Goal: Navigation & Orientation: Understand site structure

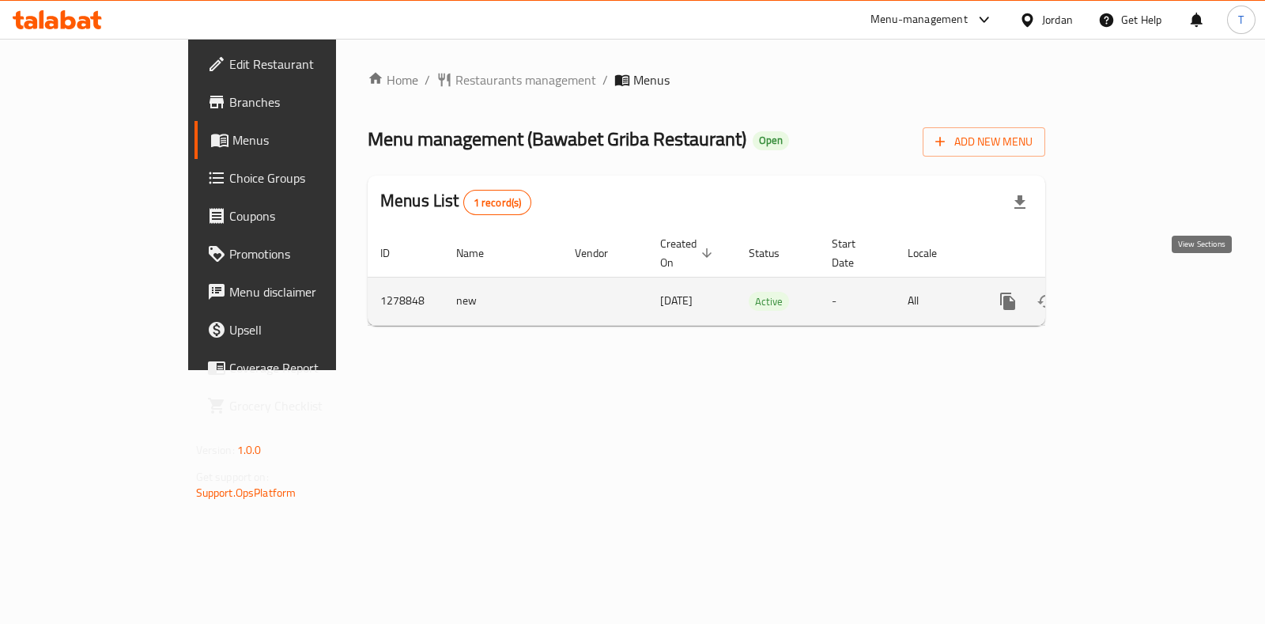
click at [1141, 282] on link "enhanced table" at bounding box center [1122, 301] width 38 height 38
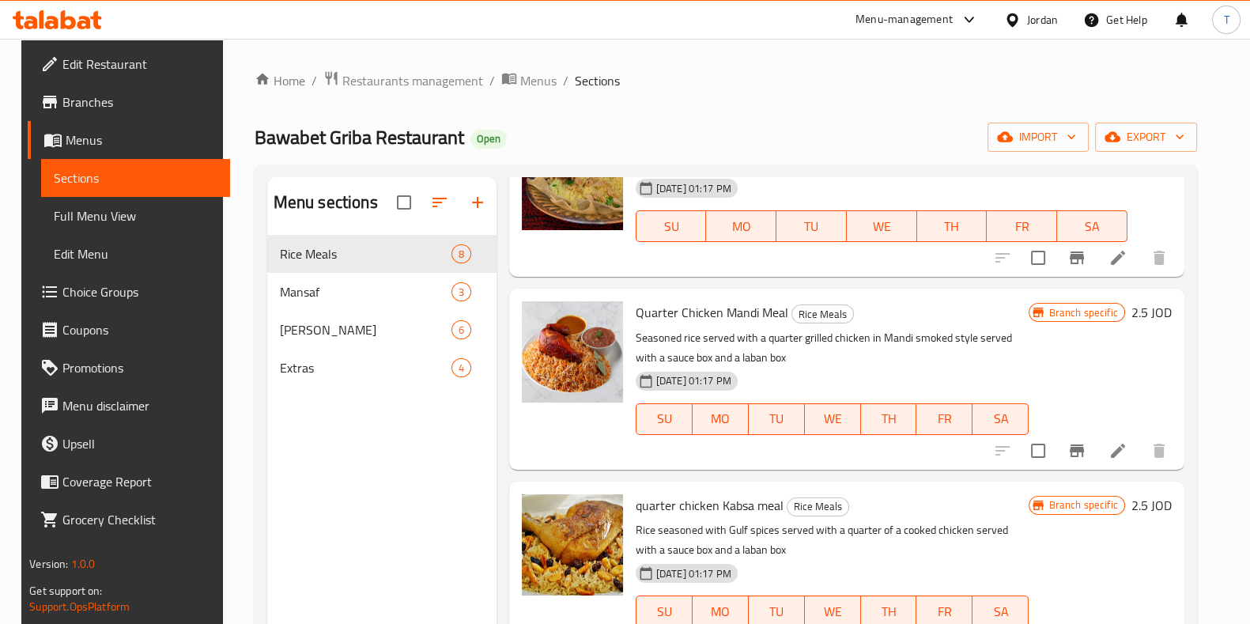
scroll to position [197, 0]
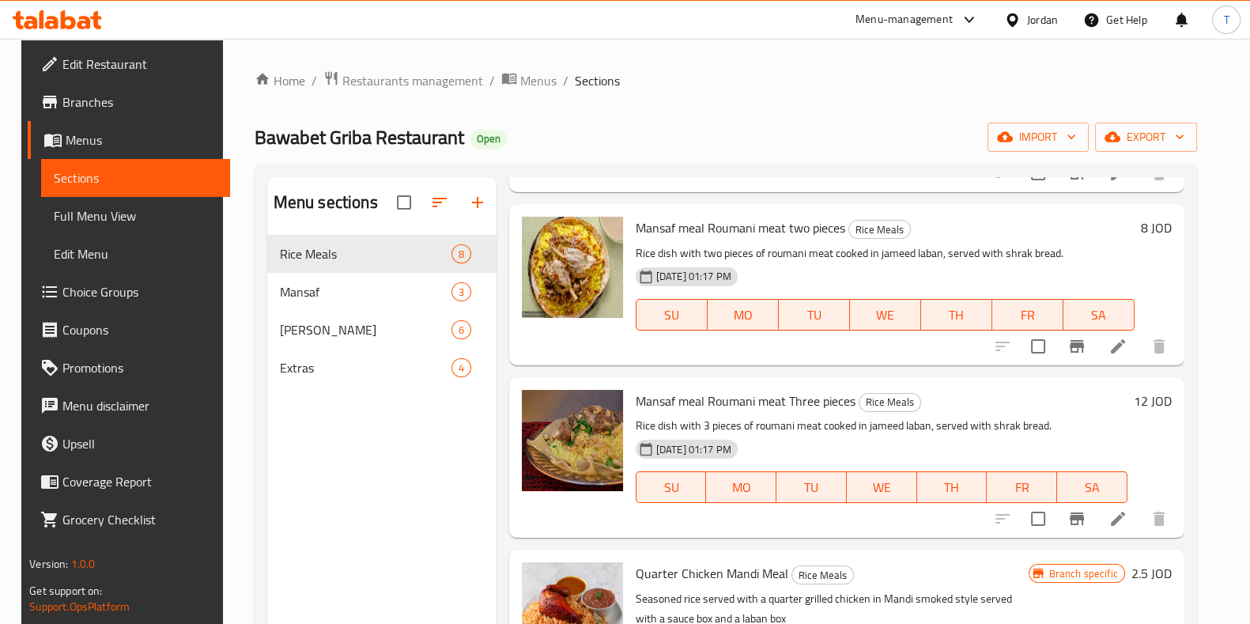
click at [95, 103] on span "Branches" at bounding box center [139, 102] width 155 height 19
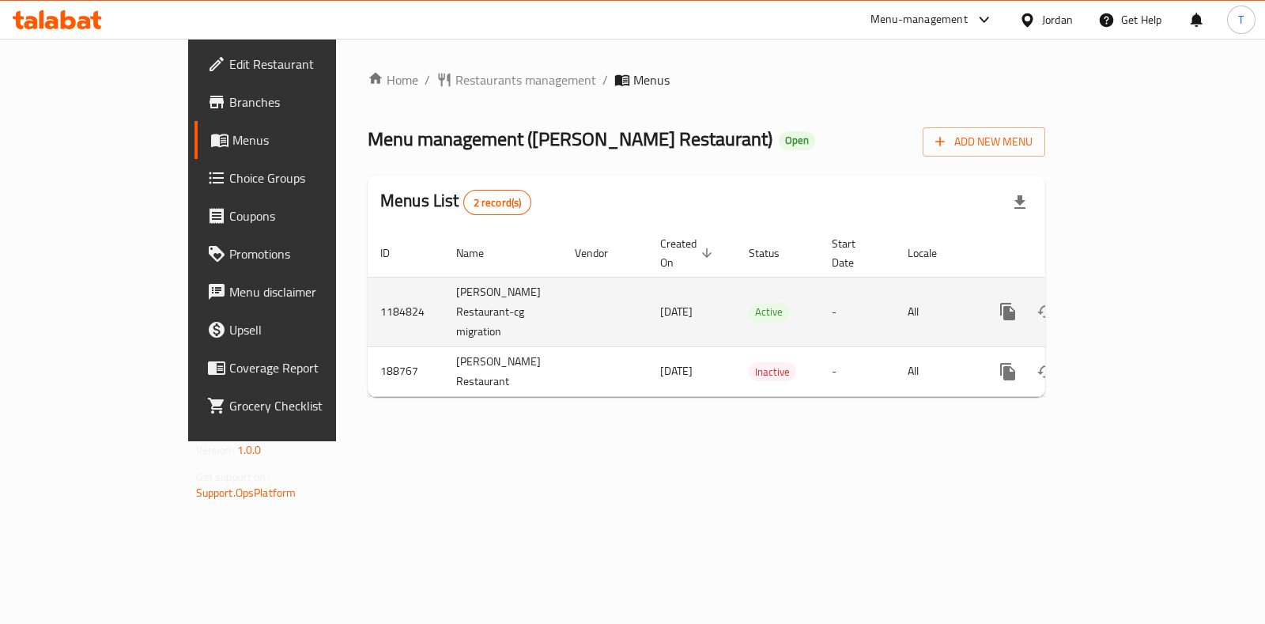
click at [1131, 302] on icon "enhanced table" at bounding box center [1122, 311] width 19 height 19
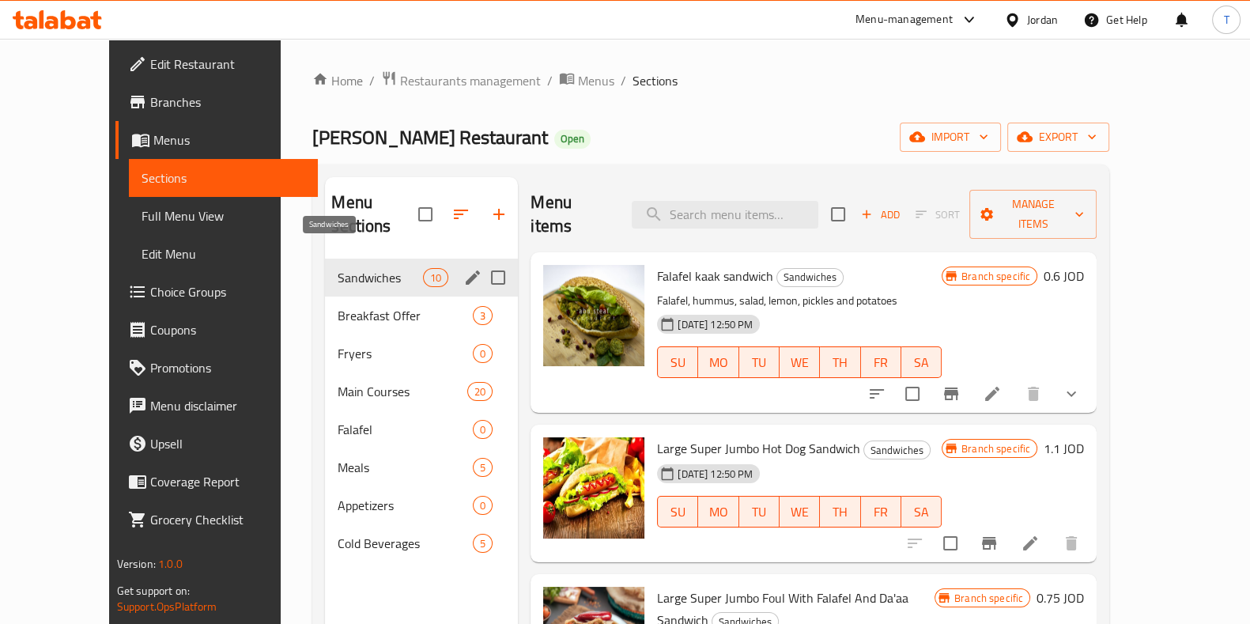
click at [338, 268] on span "Sandwiches" at bounding box center [380, 277] width 85 height 19
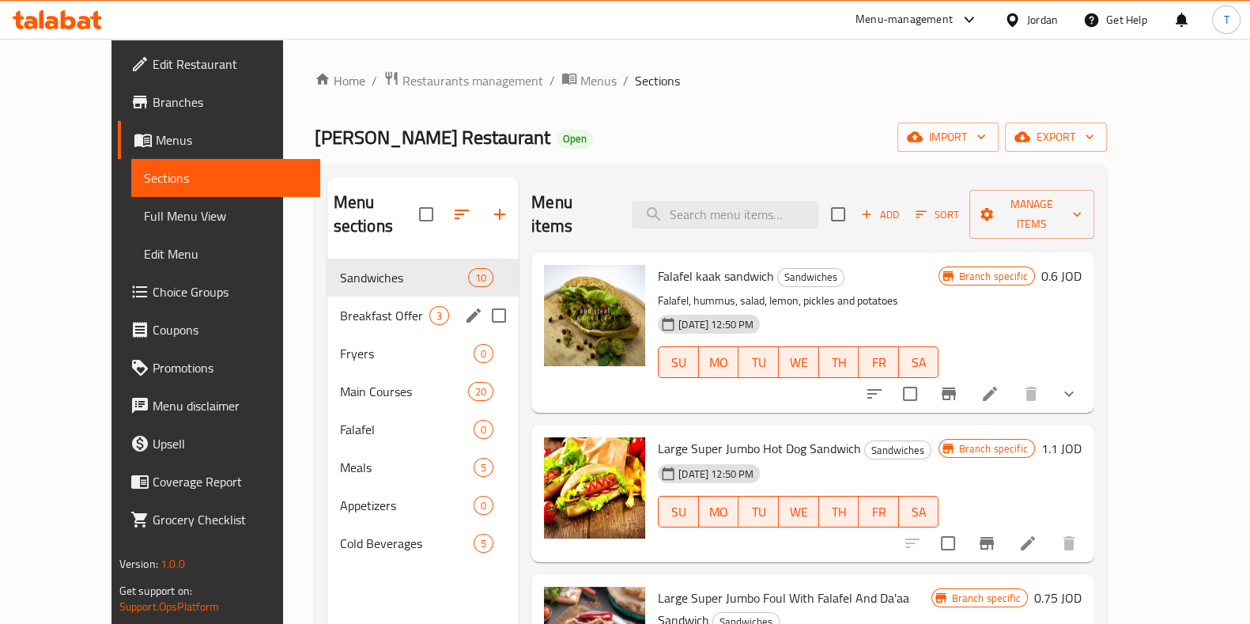
click at [340, 306] on span "Breakfast Offer" at bounding box center [384, 315] width 89 height 19
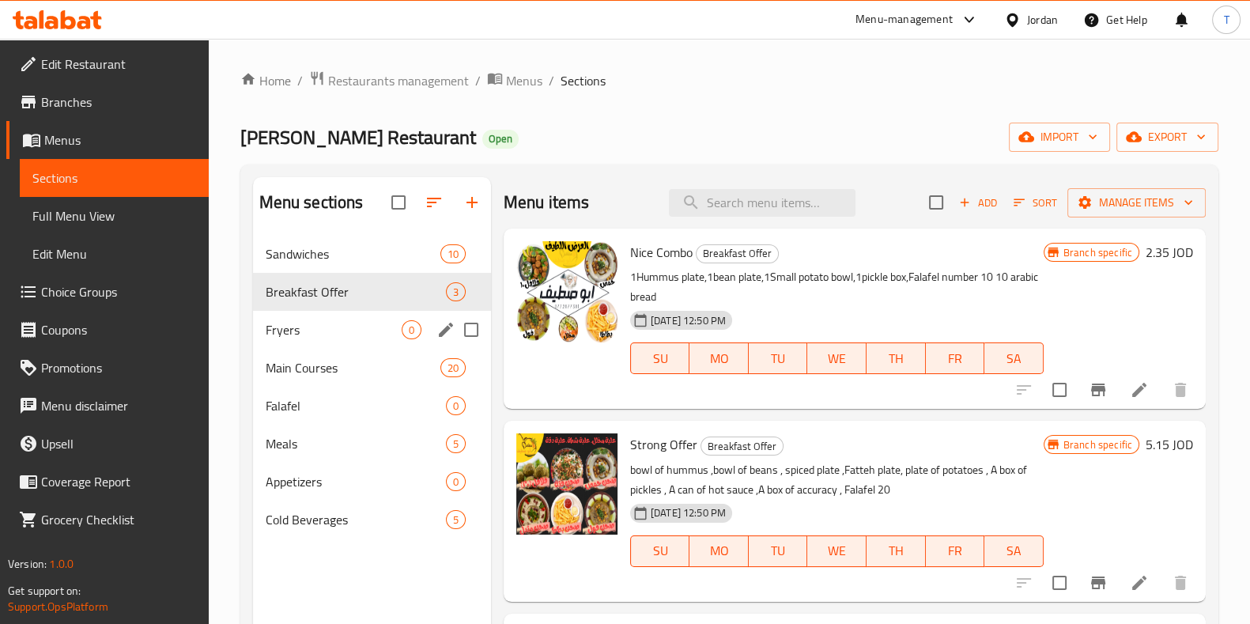
click at [293, 317] on div "Fryers 0" at bounding box center [372, 330] width 238 height 38
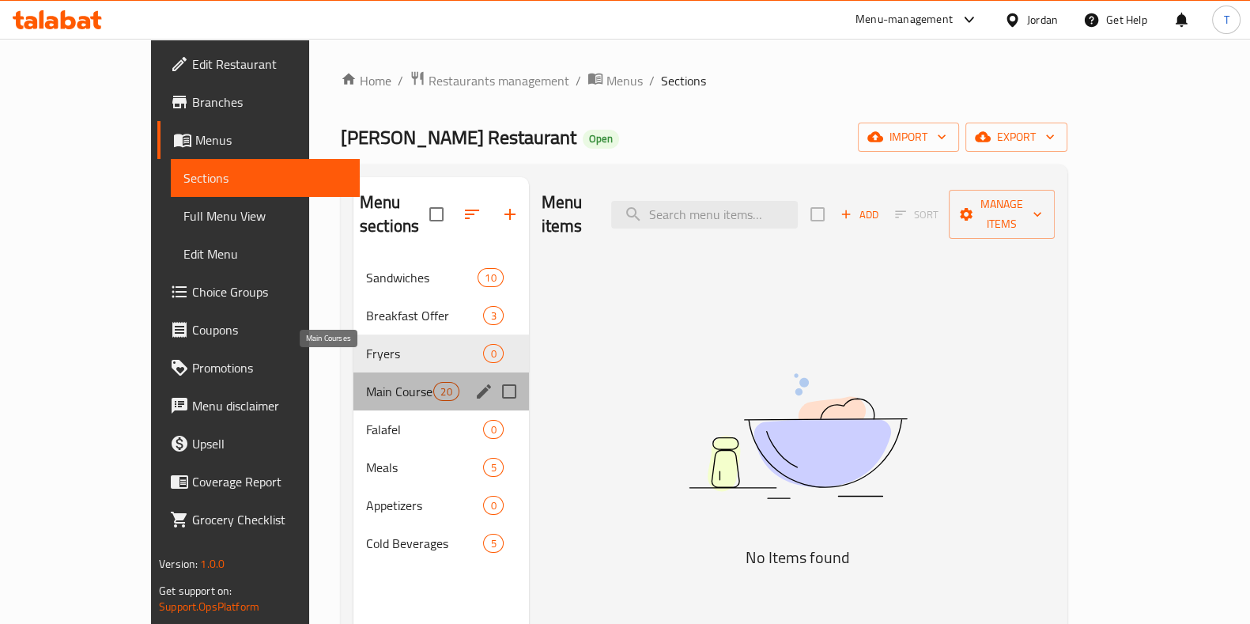
click at [366, 382] on span "Main Courses" at bounding box center [399, 391] width 67 height 19
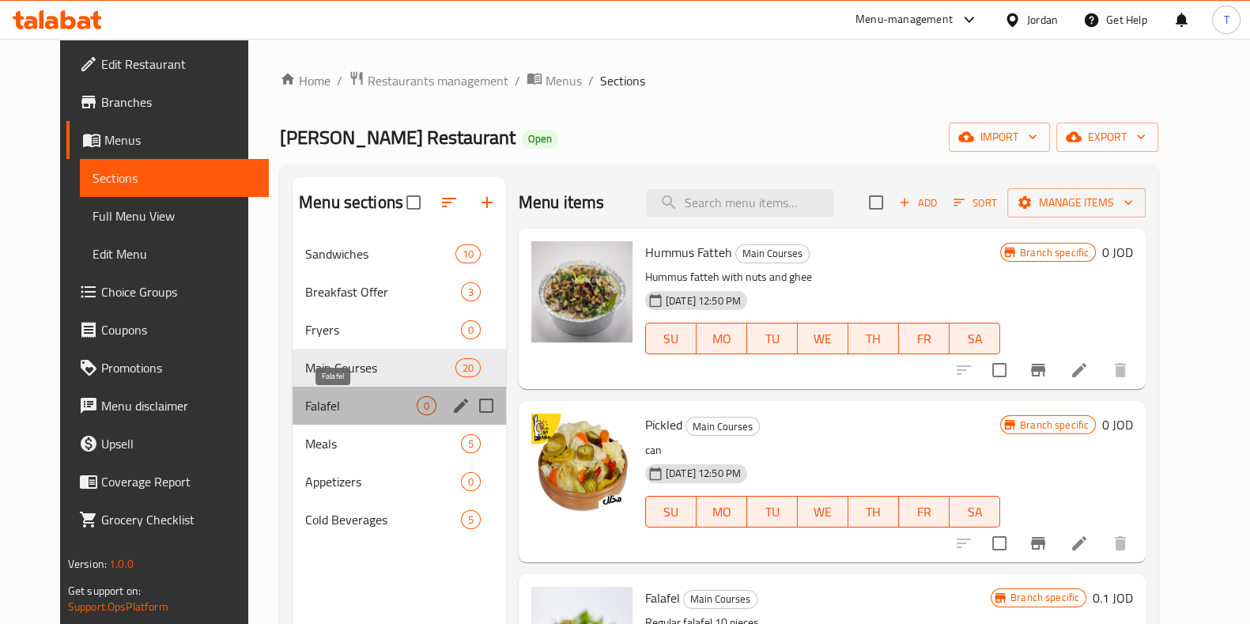
click at [323, 401] on span "Falafel" at bounding box center [360, 405] width 111 height 19
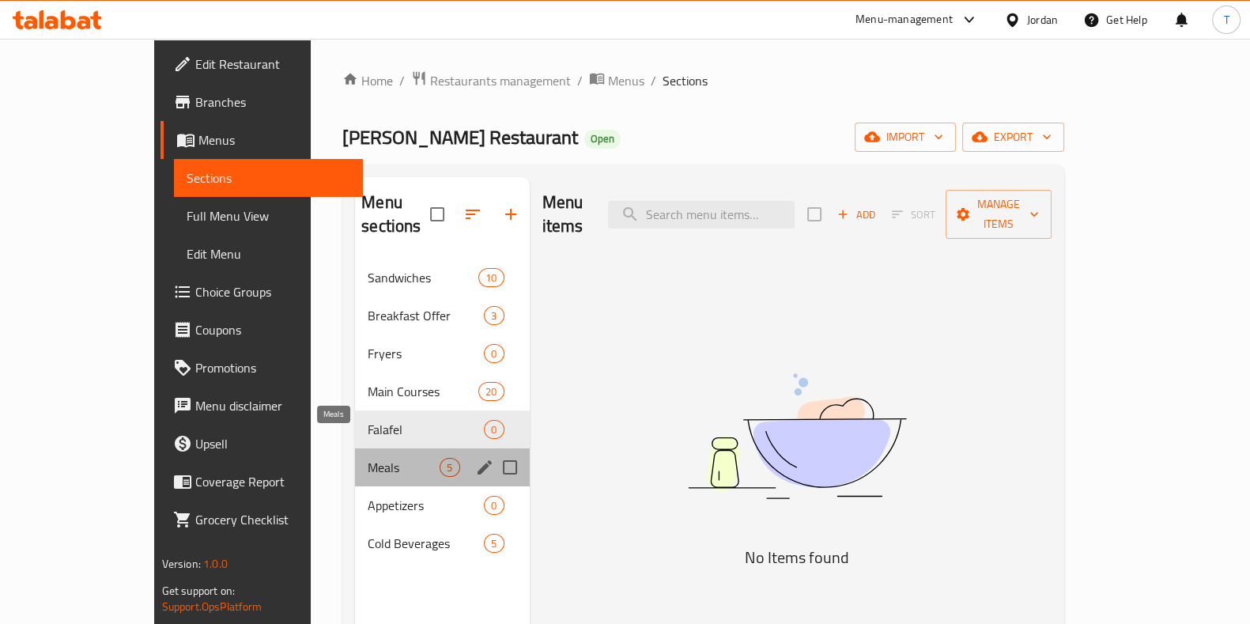
click at [368, 458] on span "Meals" at bounding box center [404, 467] width 72 height 19
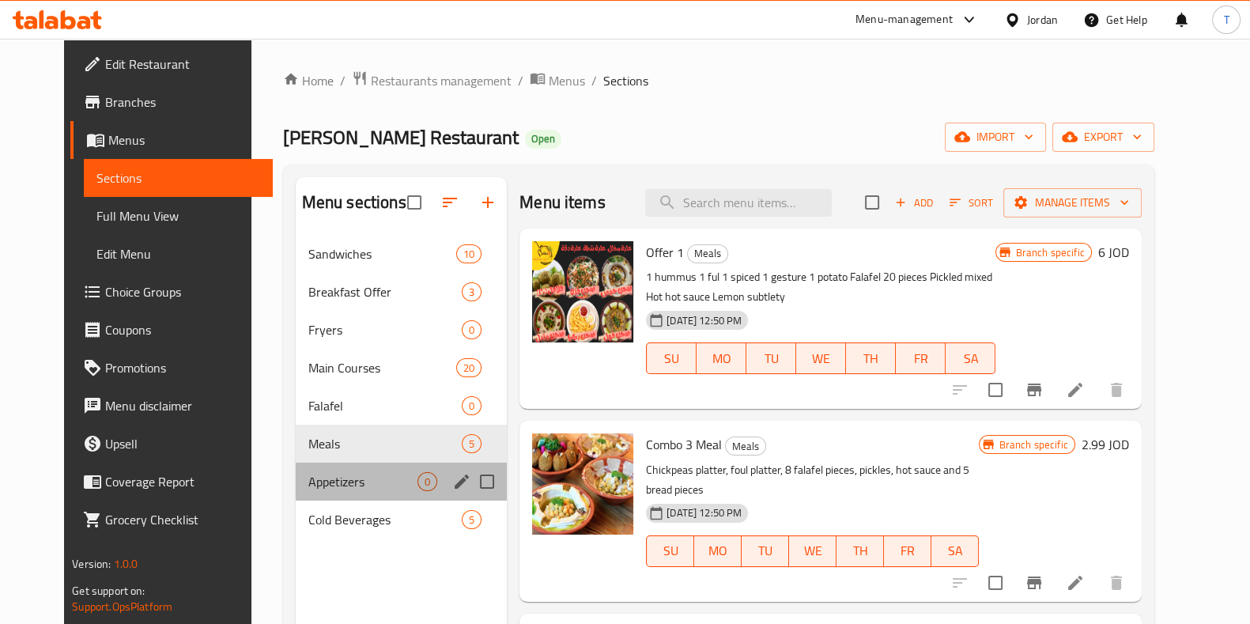
click at [316, 468] on div "Appetizers 0" at bounding box center [402, 482] width 212 height 38
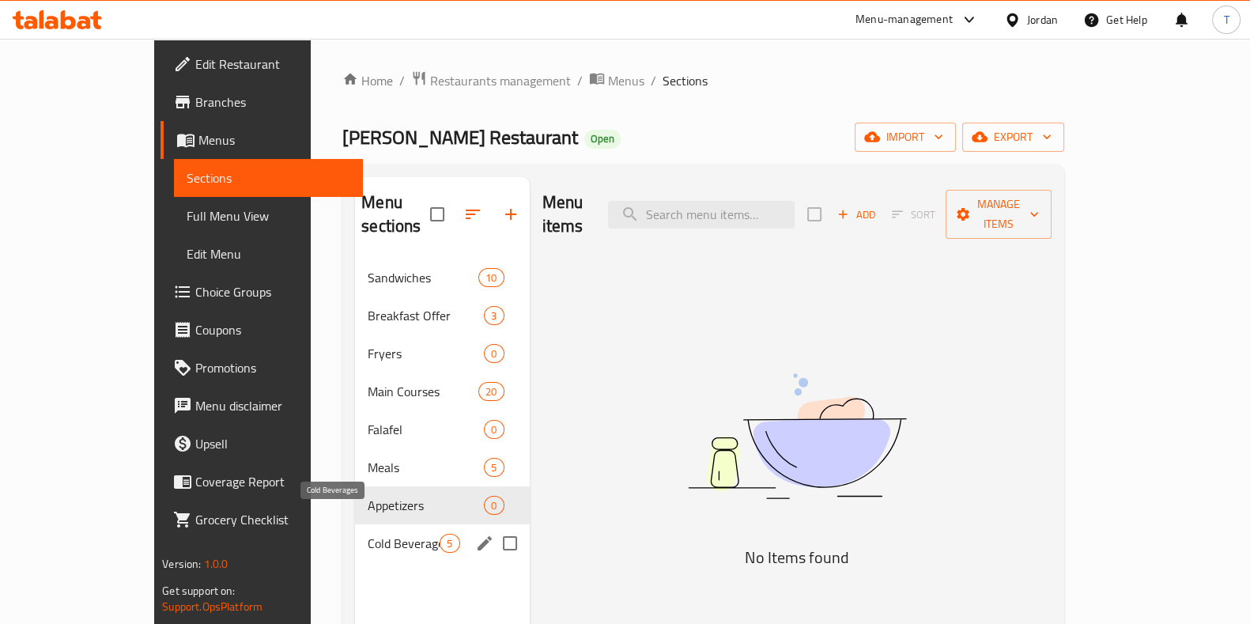
click at [368, 534] on span "Cold Beverages" at bounding box center [404, 543] width 72 height 19
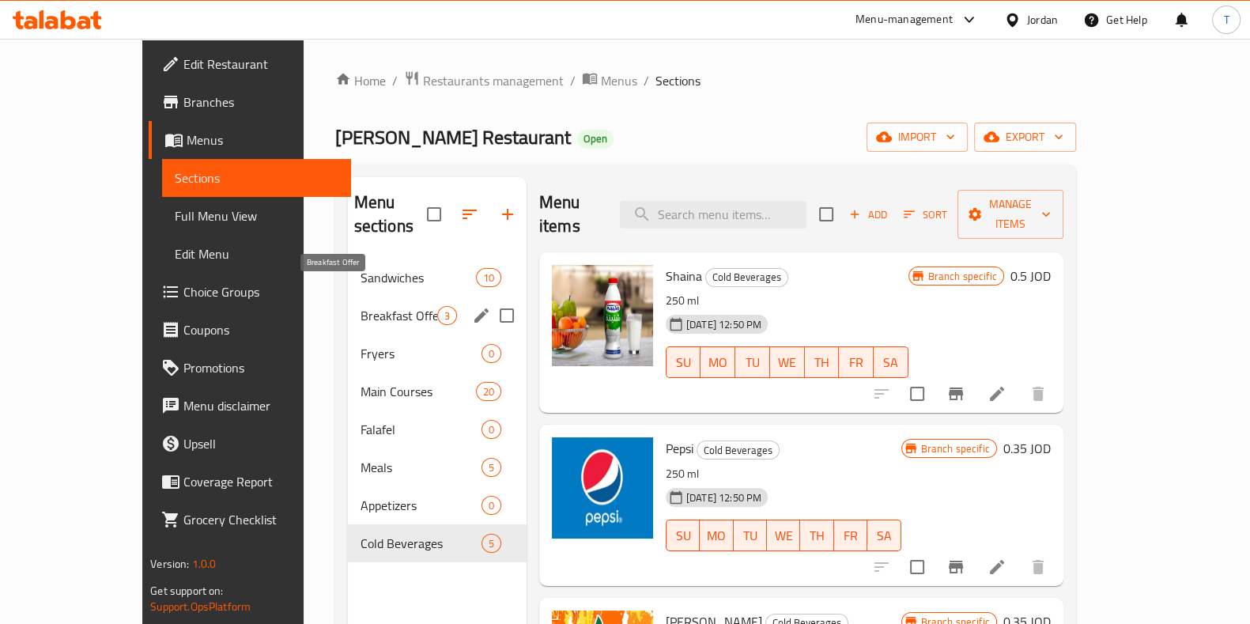
click at [361, 268] on span "Sandwiches" at bounding box center [418, 277] width 115 height 19
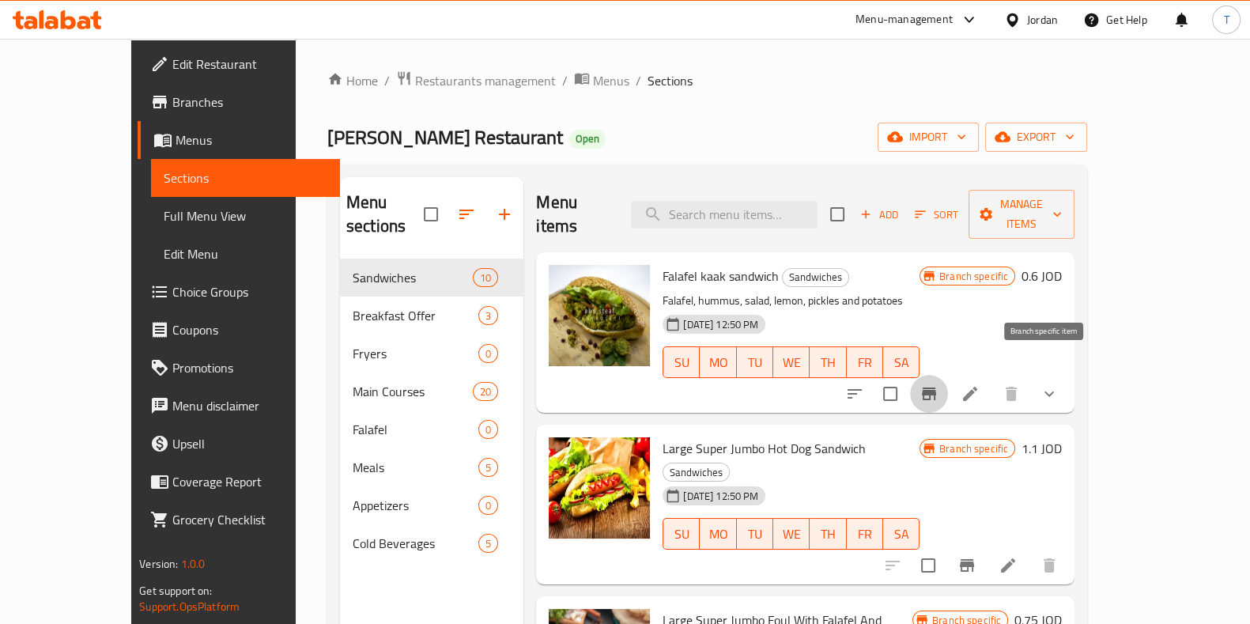
click at [939, 384] on icon "Branch-specific-item" at bounding box center [929, 393] width 19 height 19
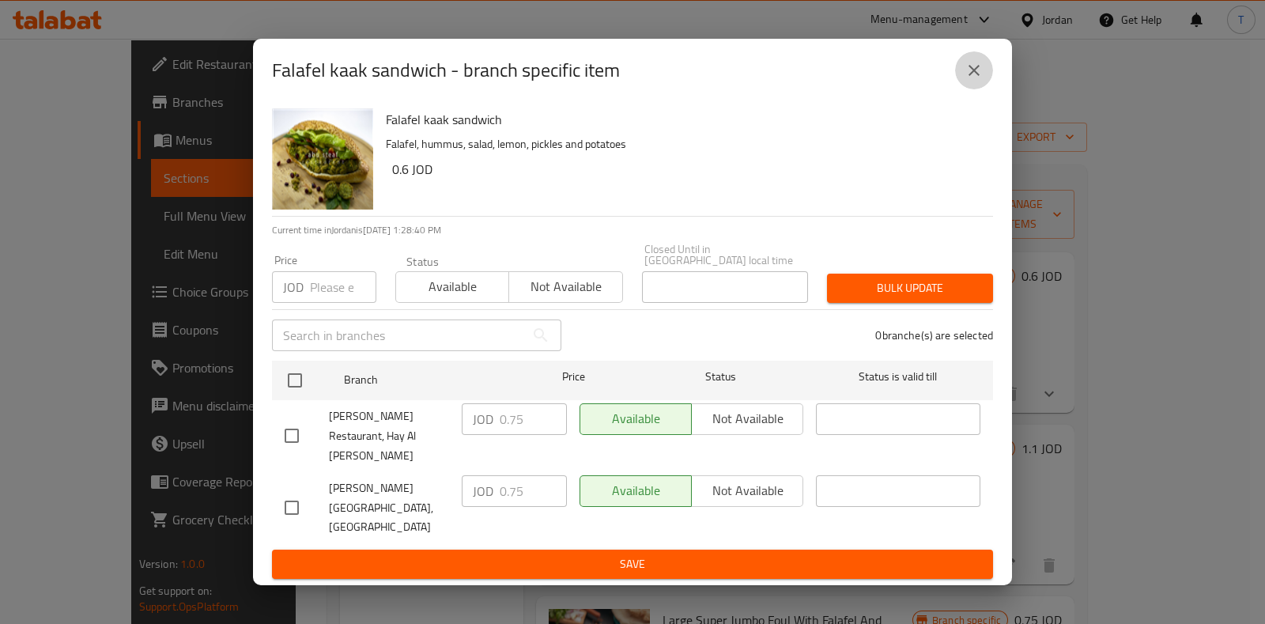
click at [972, 80] on icon "close" at bounding box center [974, 70] width 19 height 19
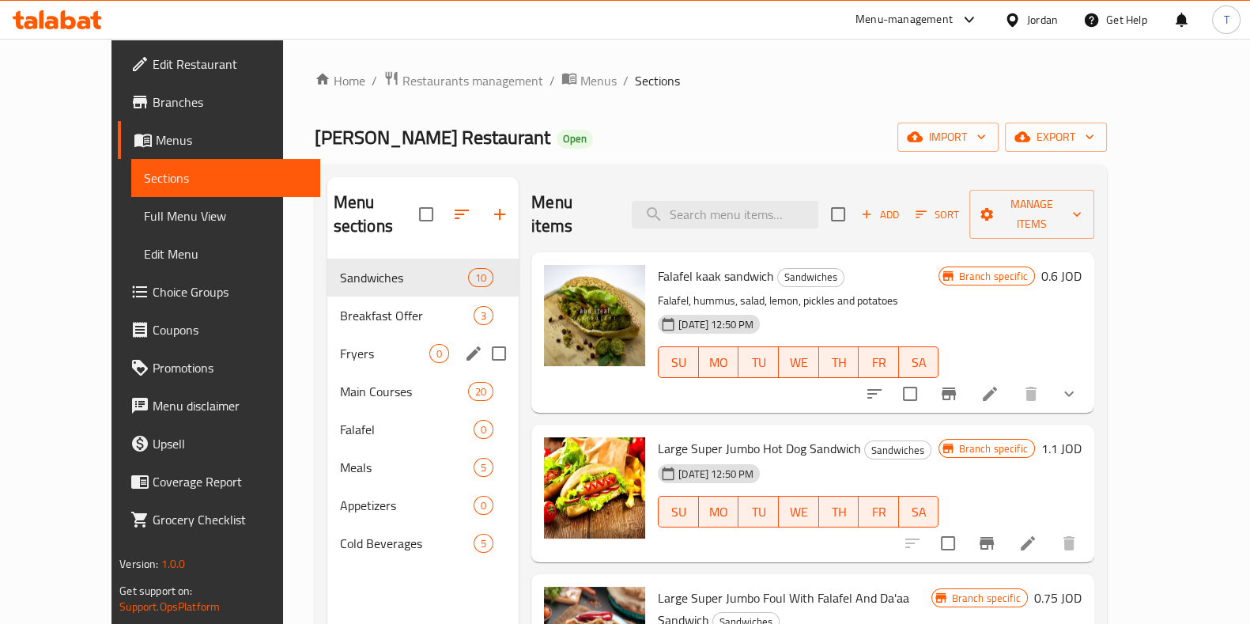
click at [340, 306] on span "Breakfast Offer" at bounding box center [407, 315] width 134 height 19
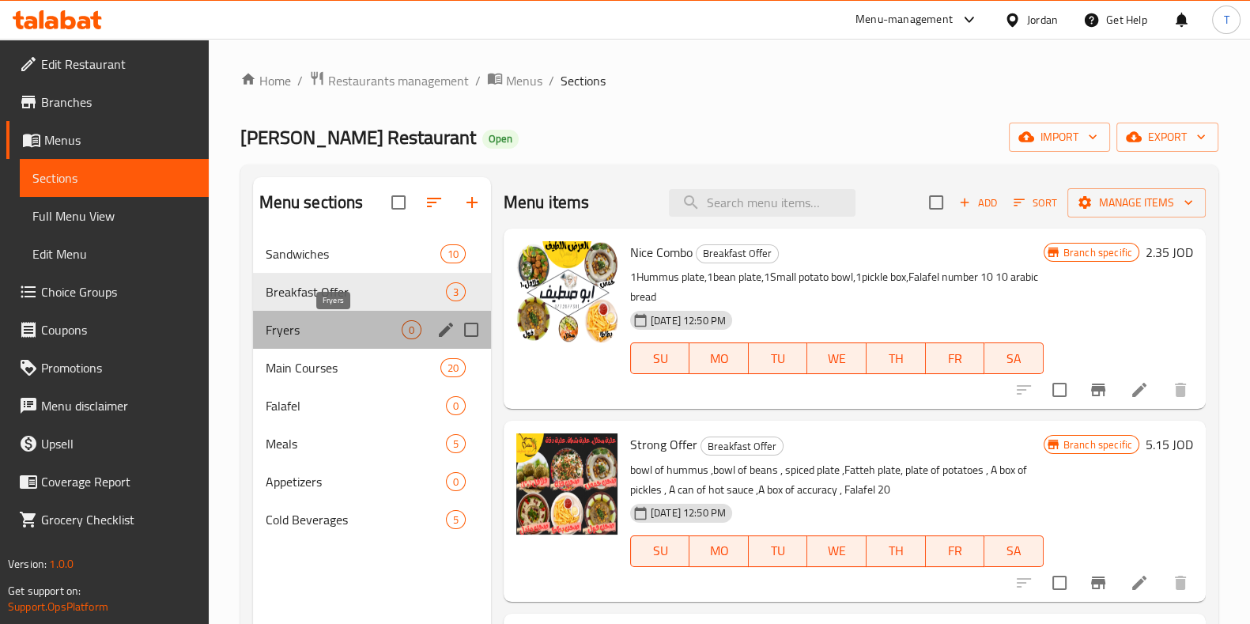
click at [348, 327] on span "Fryers" at bounding box center [334, 329] width 136 height 19
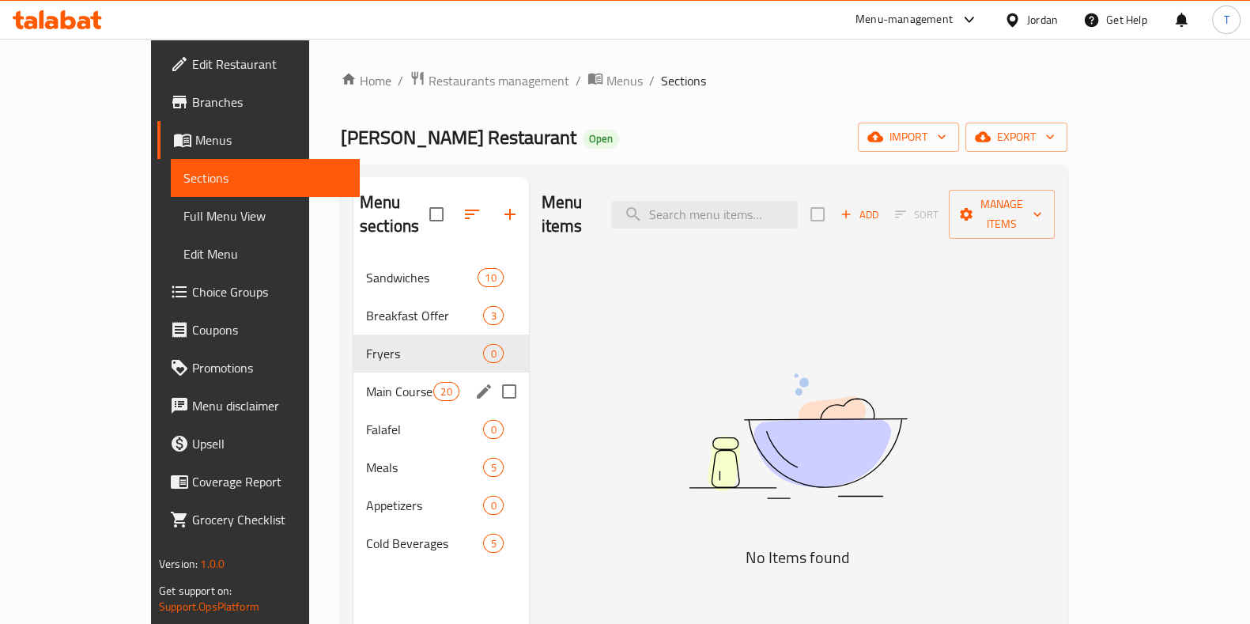
click at [366, 382] on span "Main Courses" at bounding box center [399, 391] width 67 height 19
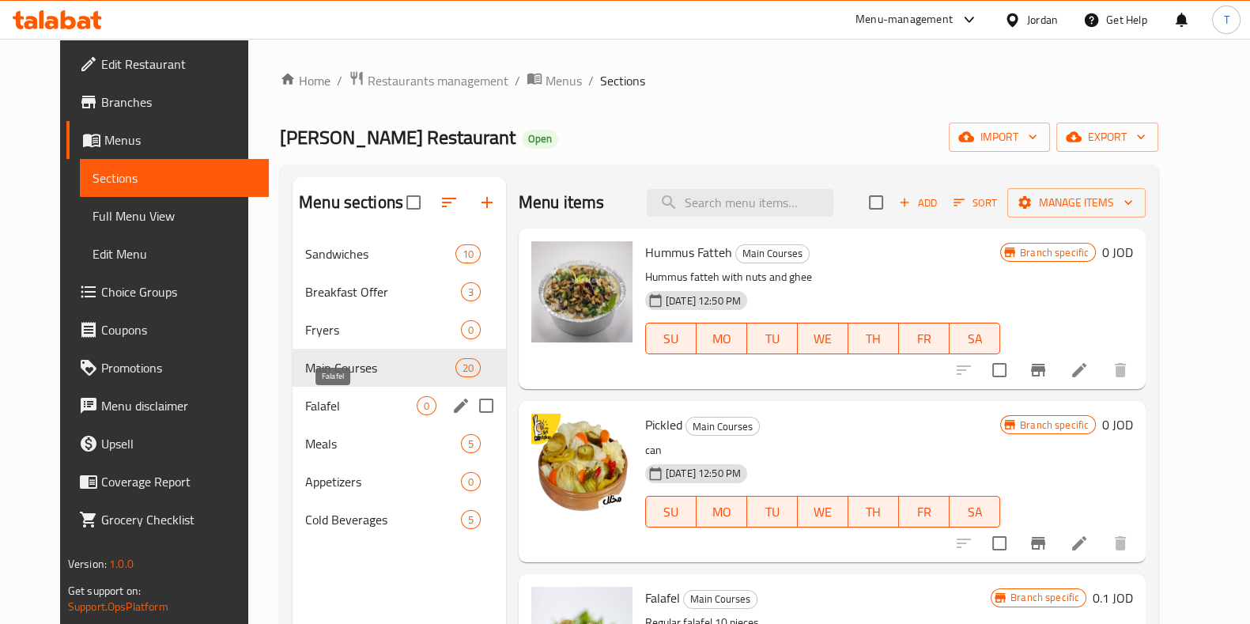
click at [344, 417] on div "Falafel 0" at bounding box center [399, 406] width 213 height 38
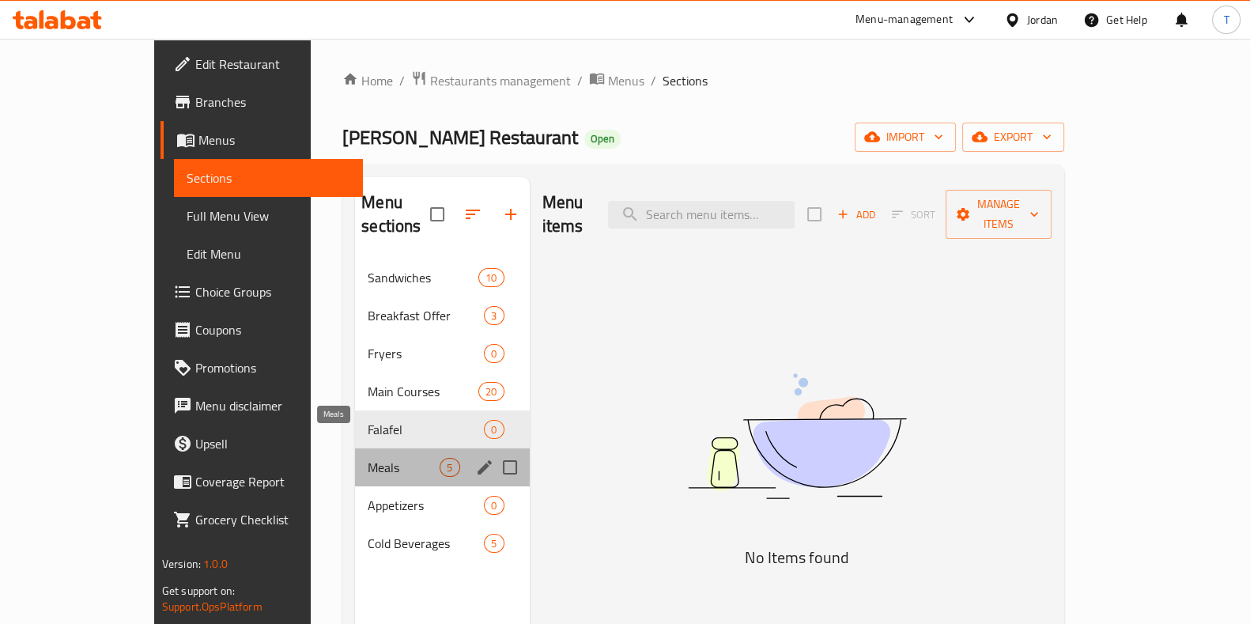
drag, startPoint x: 340, startPoint y: 451, endPoint x: 354, endPoint y: 475, distance: 28.3
click at [368, 458] on span "Meals" at bounding box center [404, 467] width 72 height 19
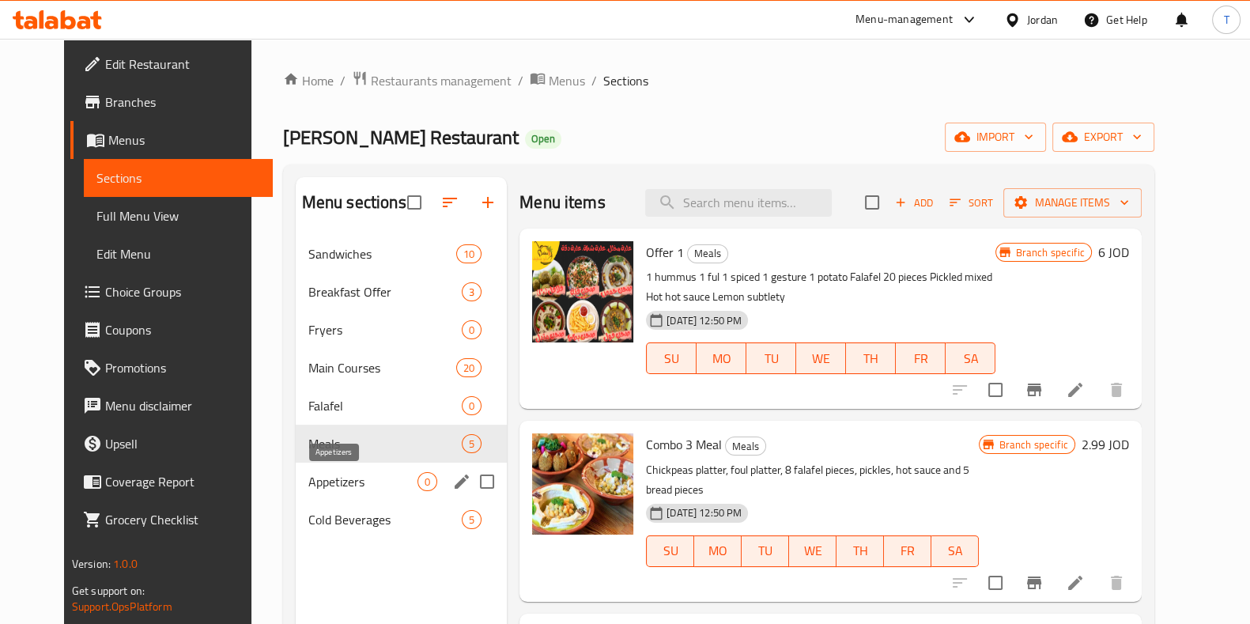
click at [355, 479] on span "Appetizers" at bounding box center [362, 481] width 109 height 19
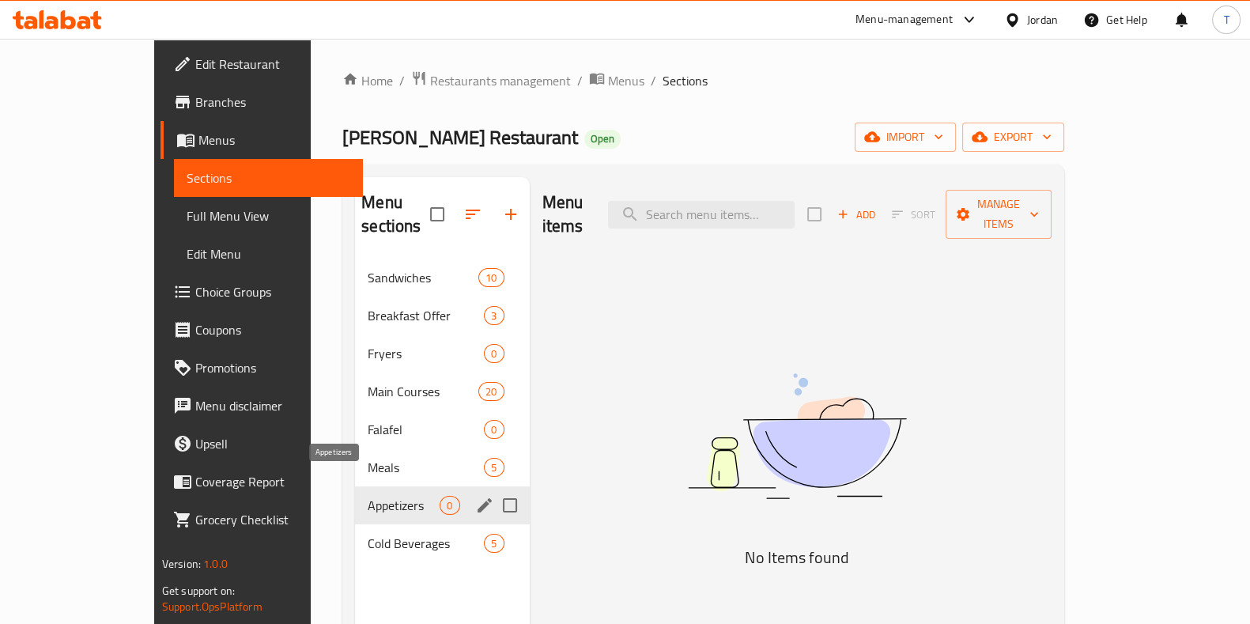
click at [360, 524] on div "Cold Beverages 5" at bounding box center [442, 543] width 174 height 38
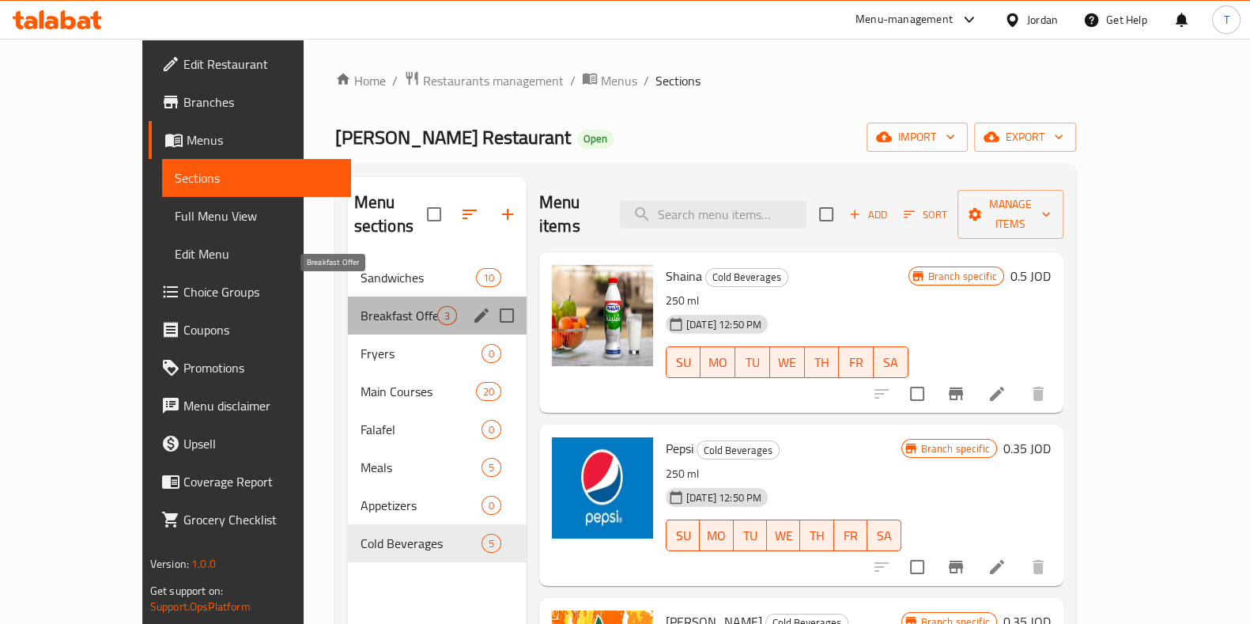
click at [361, 306] on span "Breakfast Offer" at bounding box center [399, 315] width 77 height 19
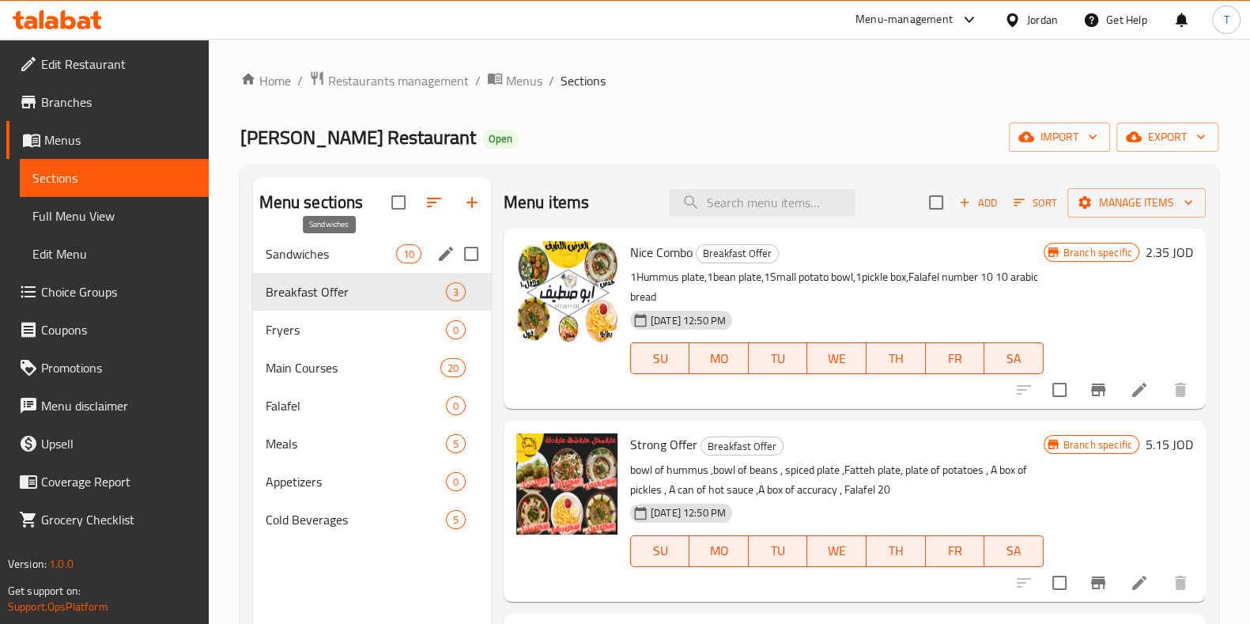
click at [338, 255] on span "Sandwiches" at bounding box center [331, 253] width 130 height 19
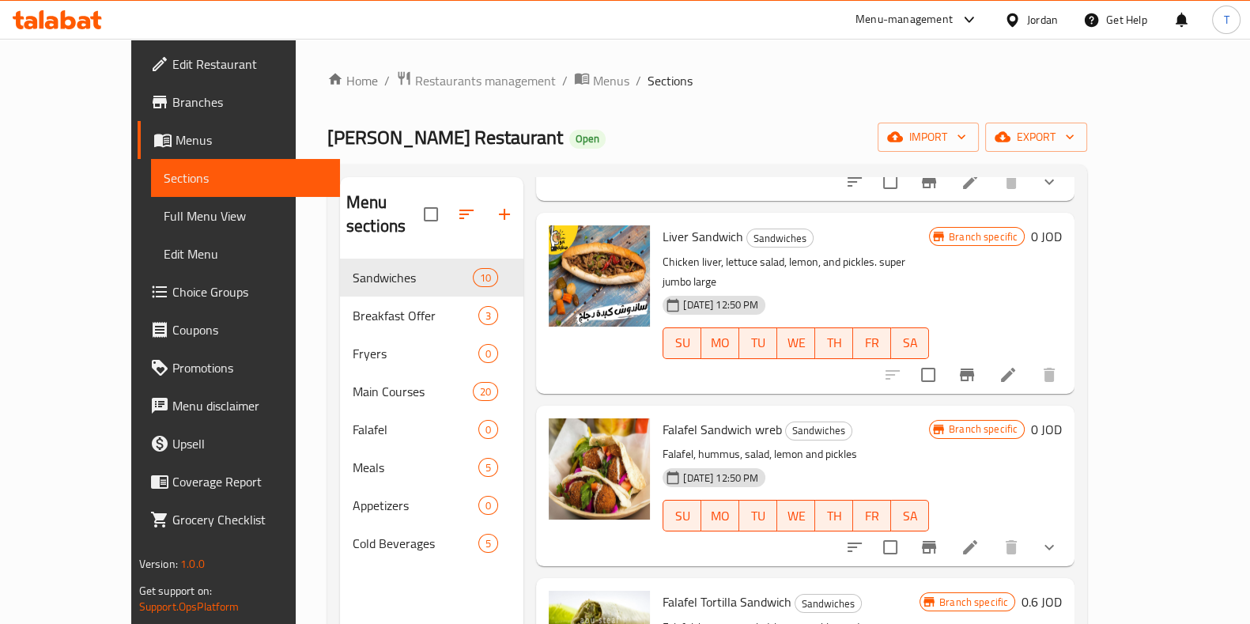
drag, startPoint x: 103, startPoint y: 213, endPoint x: 142, endPoint y: 213, distance: 39.5
click at [164, 213] on span "Full Menu View" at bounding box center [246, 215] width 164 height 19
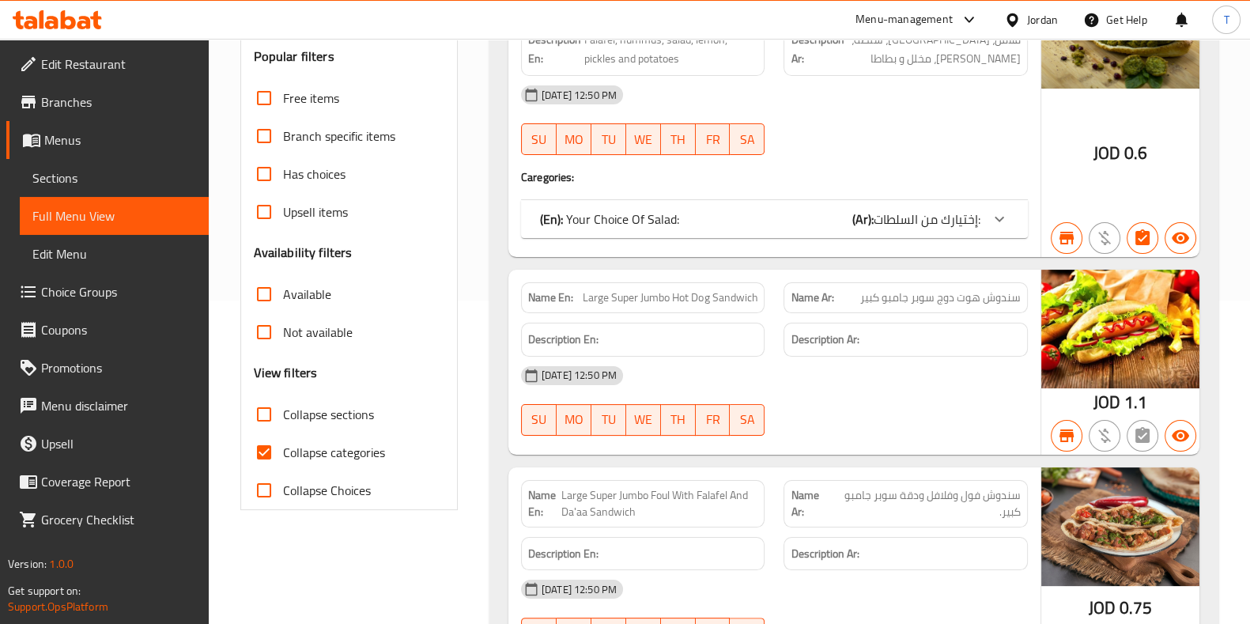
scroll to position [395, 0]
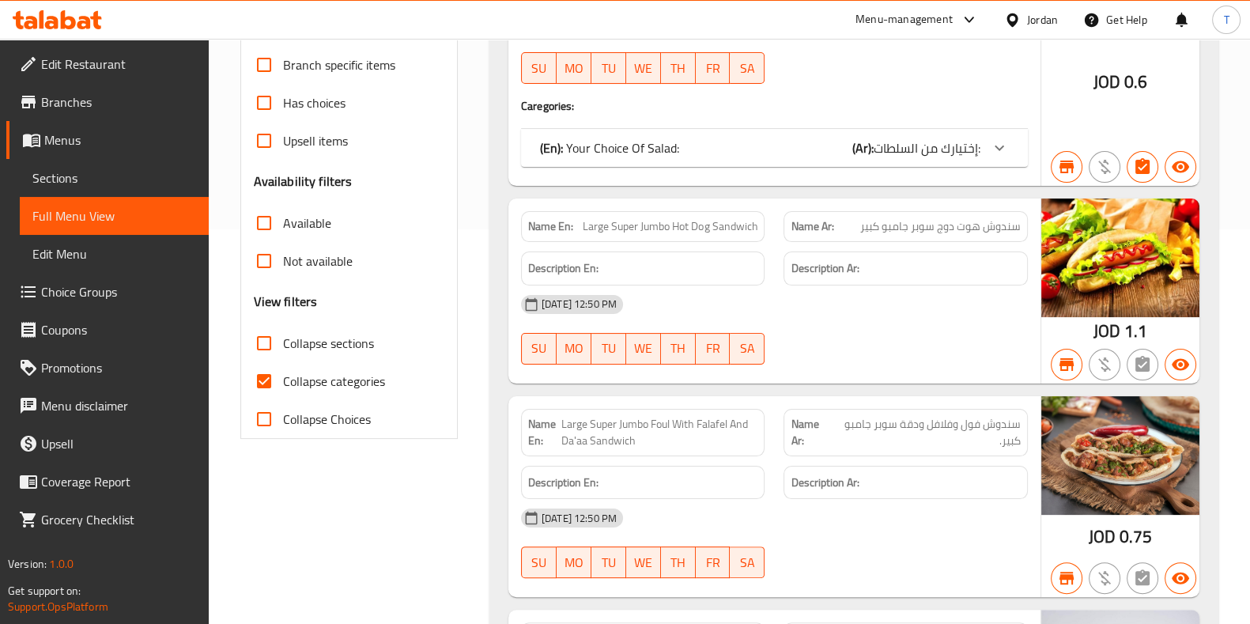
click at [88, 138] on span "Menus" at bounding box center [120, 139] width 152 height 19
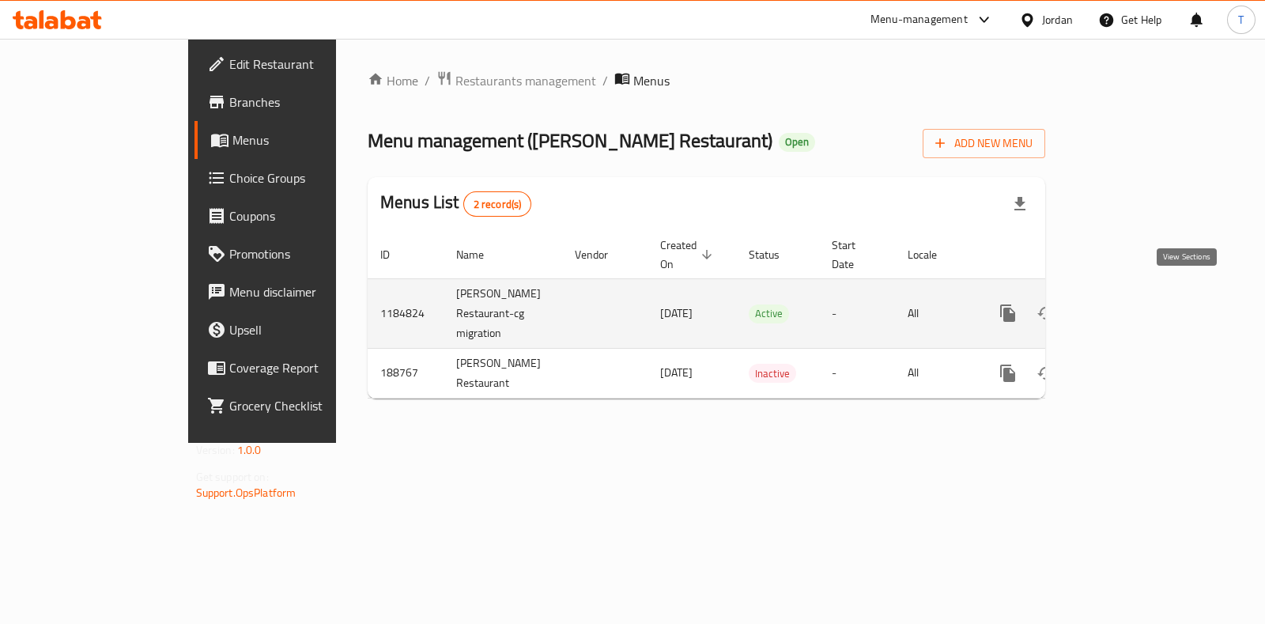
click at [1129, 306] on icon "enhanced table" at bounding box center [1122, 313] width 14 height 14
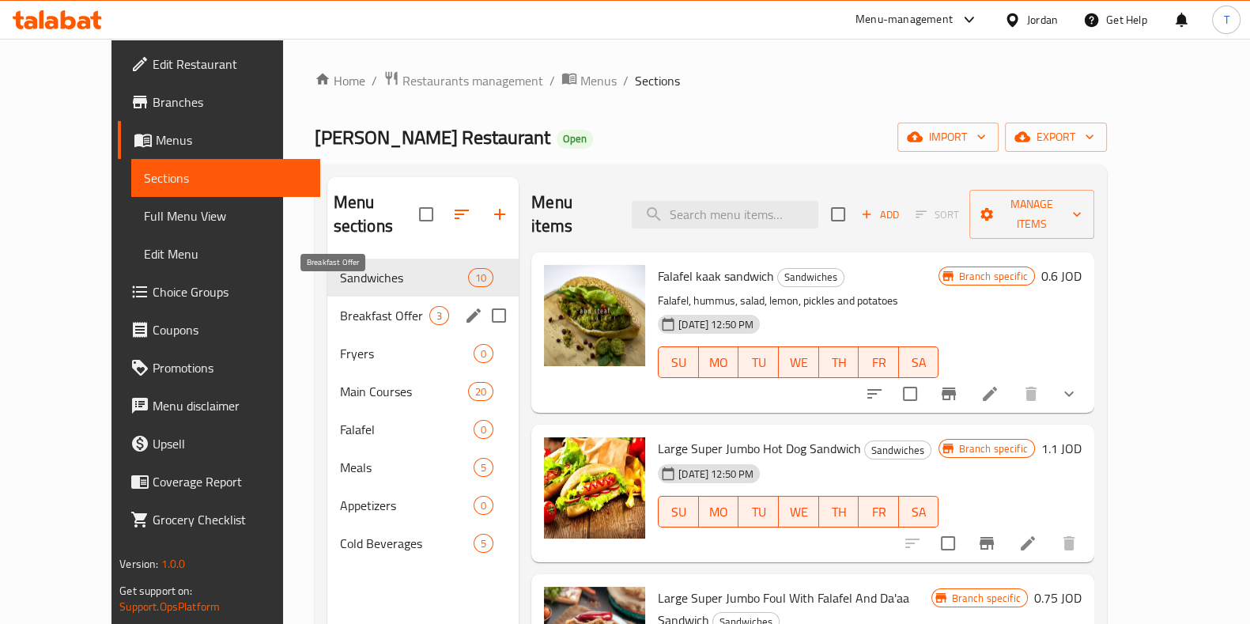
click at [355, 306] on span "Breakfast Offer" at bounding box center [384, 315] width 89 height 19
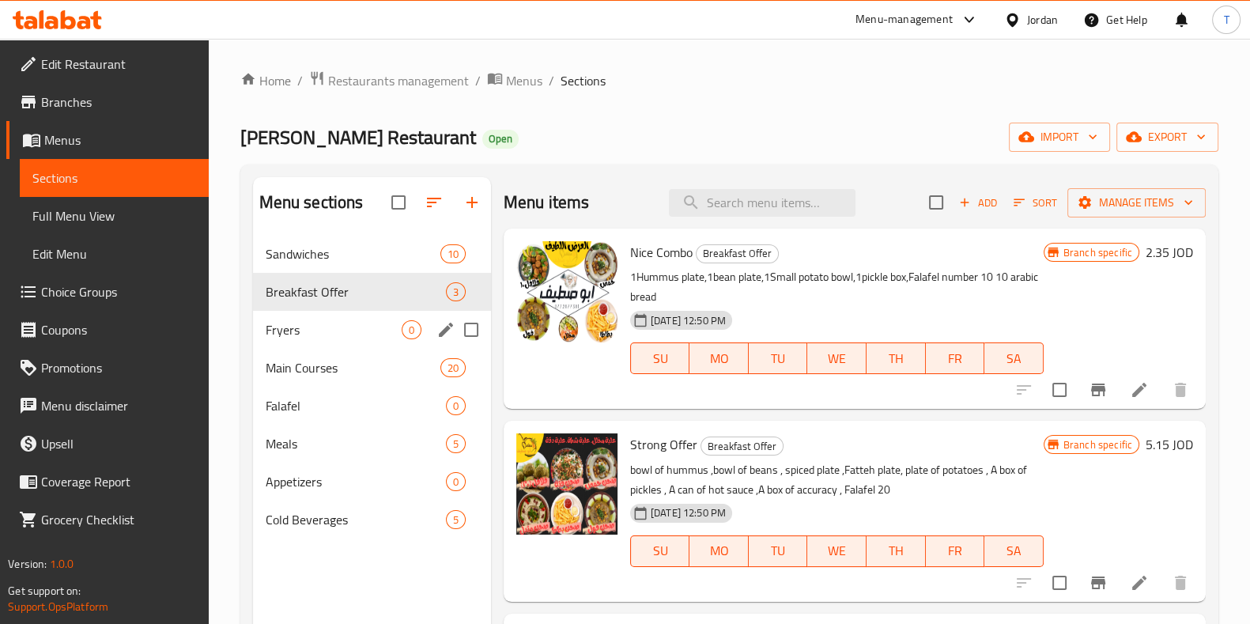
click at [359, 318] on div "Fryers 0" at bounding box center [372, 330] width 238 height 38
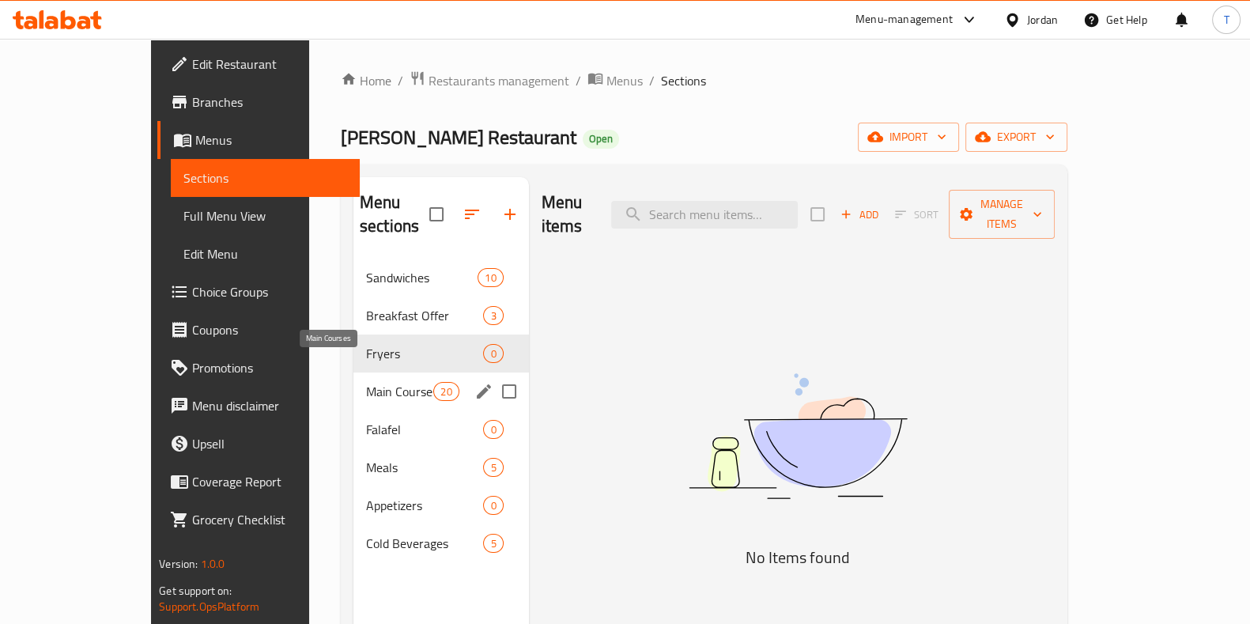
drag, startPoint x: 352, startPoint y: 365, endPoint x: 362, endPoint y: 399, distance: 36.3
click at [366, 382] on span "Main Courses" at bounding box center [399, 391] width 67 height 19
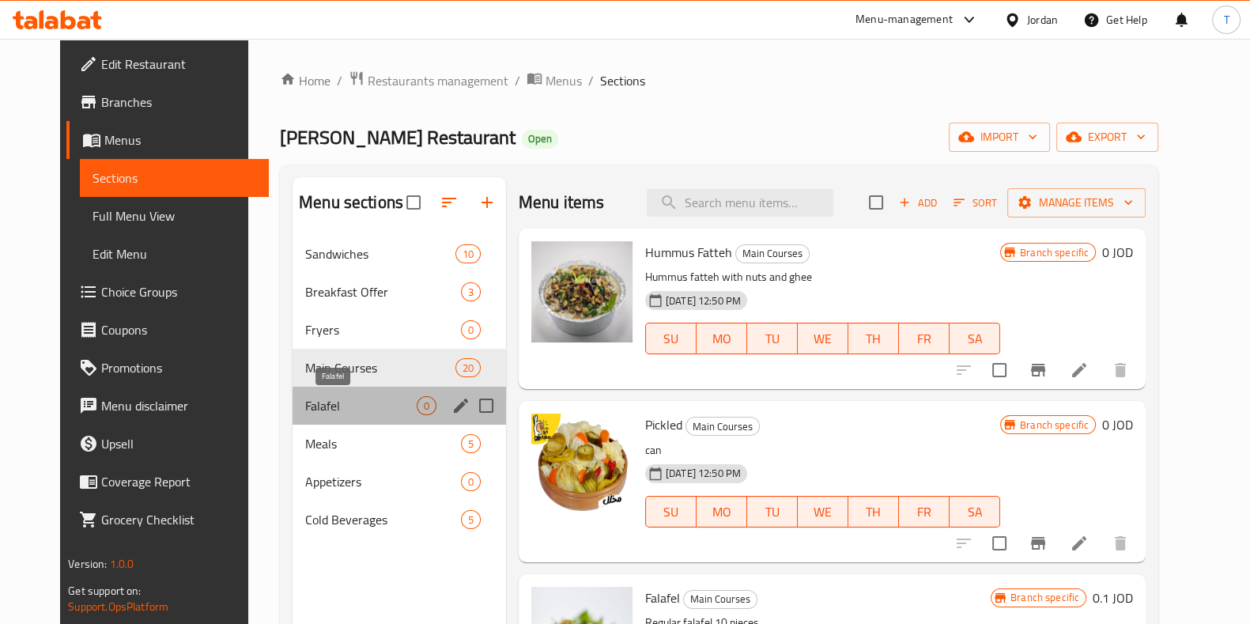
click at [349, 398] on span "Falafel" at bounding box center [360, 405] width 111 height 19
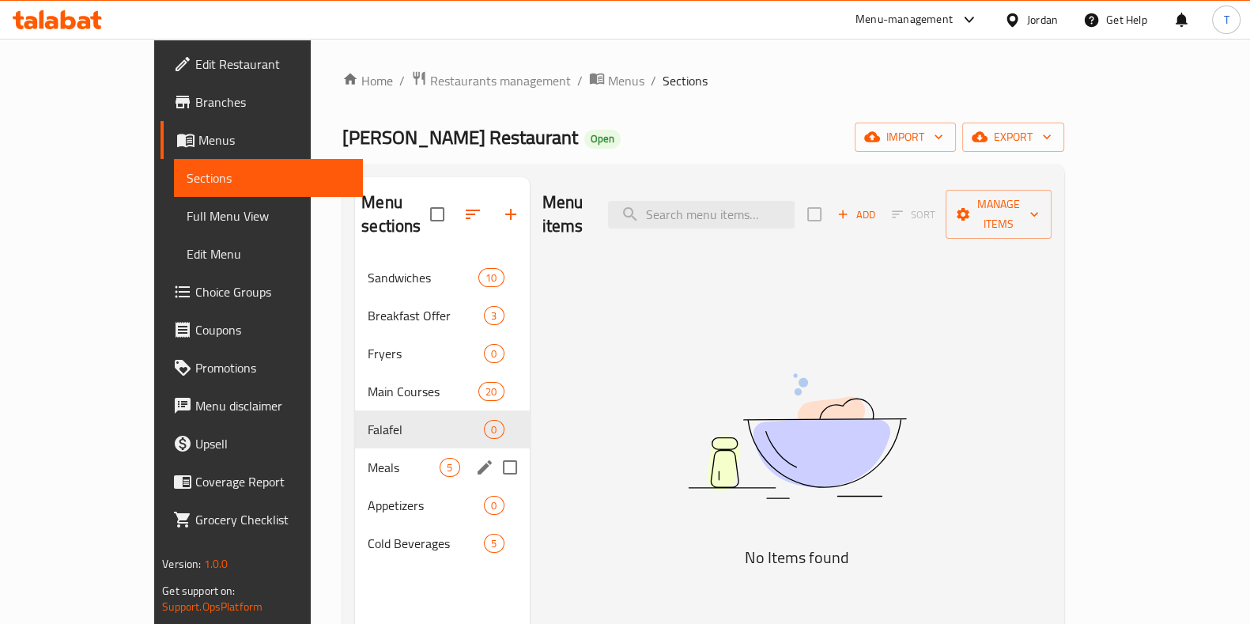
click at [355, 448] on div "Meals 5" at bounding box center [442, 467] width 174 height 38
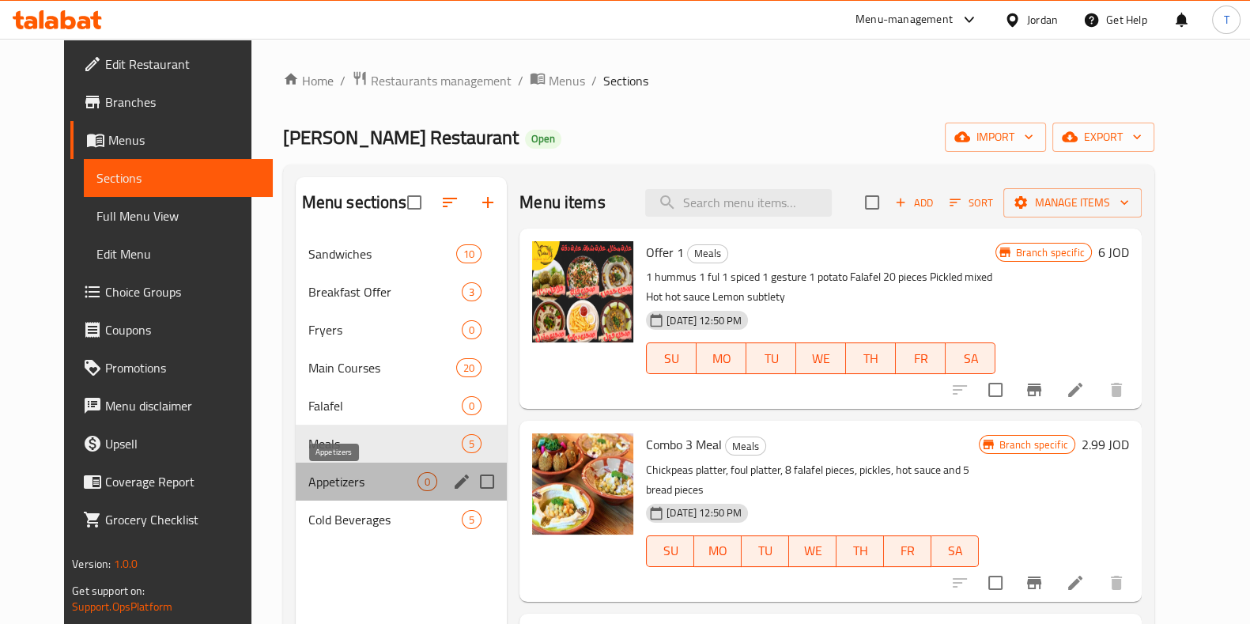
click at [359, 477] on span "Appetizers" at bounding box center [362, 481] width 109 height 19
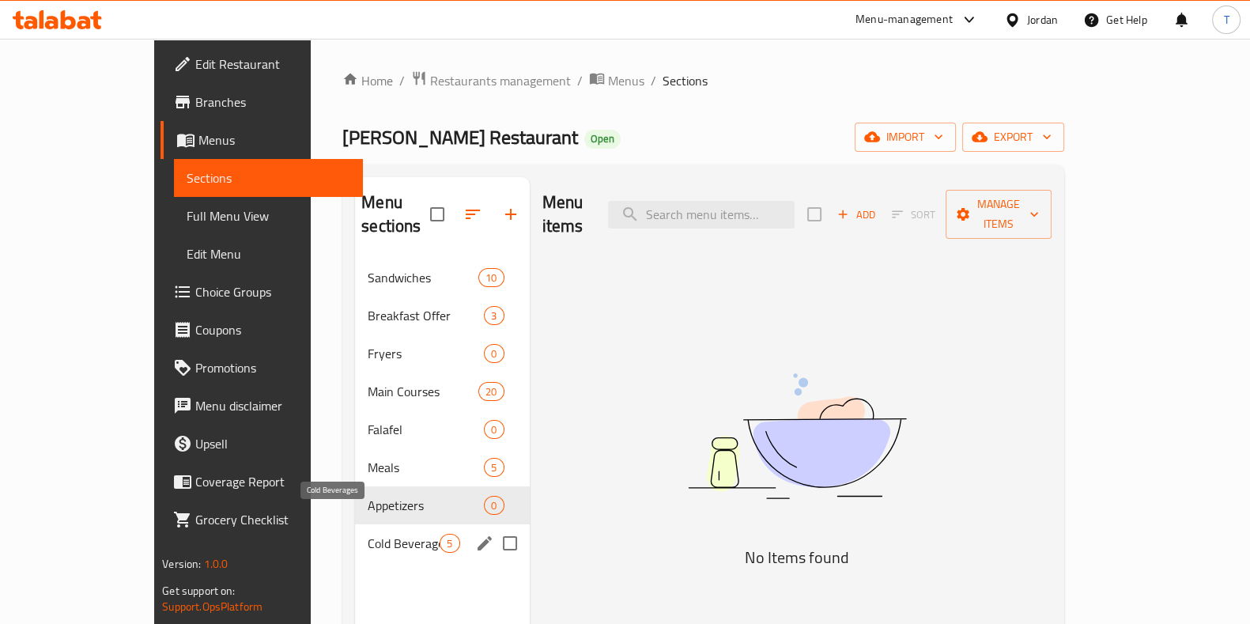
click at [370, 534] on span "Cold Beverages" at bounding box center [404, 543] width 72 height 19
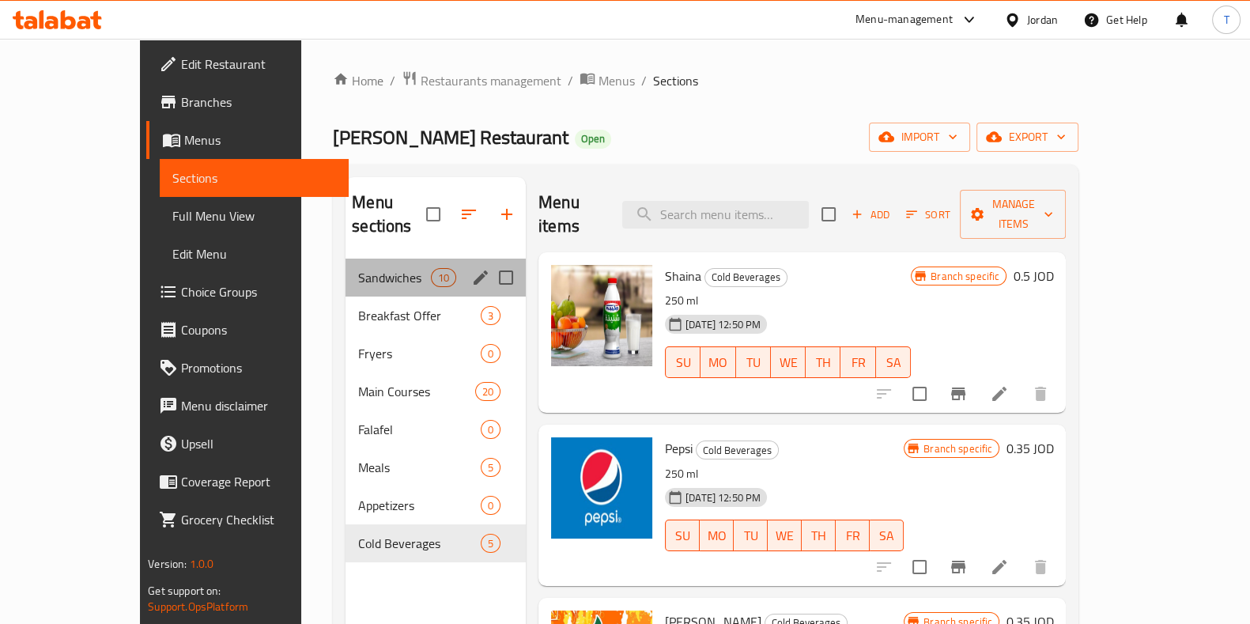
drag, startPoint x: 357, startPoint y: 267, endPoint x: 425, endPoint y: 246, distance: 71.3
click at [357, 266] on div "Sandwiches 10" at bounding box center [436, 278] width 180 height 38
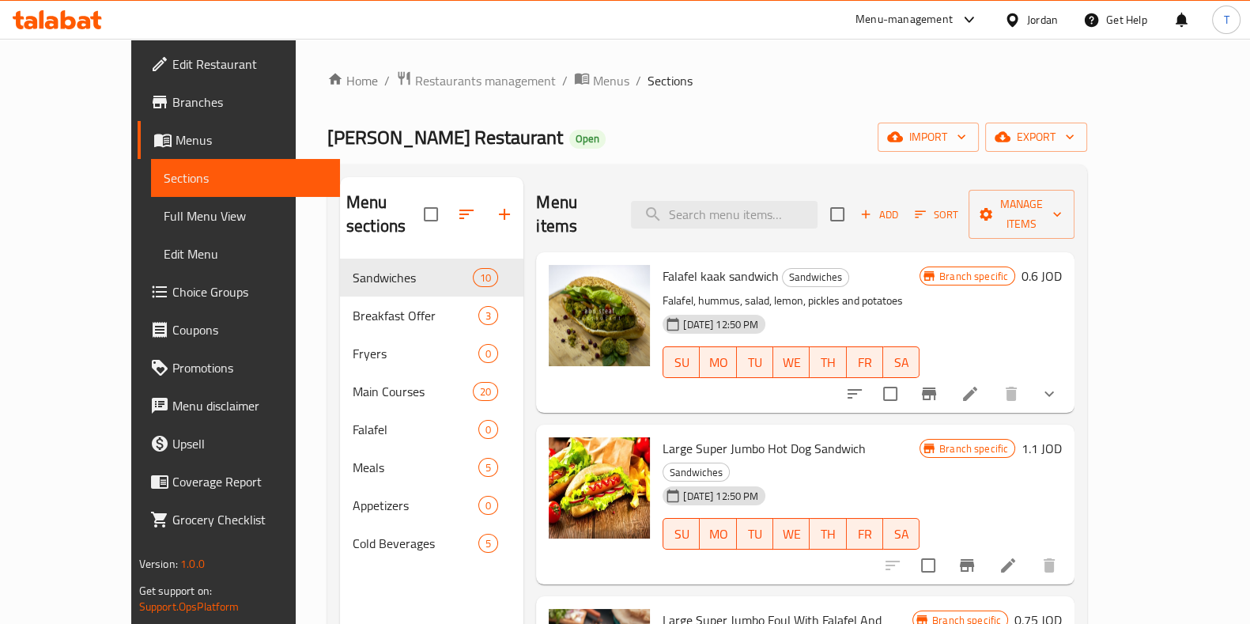
click at [172, 104] on span "Branches" at bounding box center [249, 102] width 155 height 19
